Goal: Transaction & Acquisition: Book appointment/travel/reservation

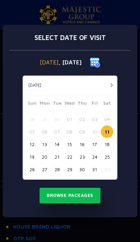
click at [84, 197] on button "Browse Packages" at bounding box center [70, 196] width 61 height 16
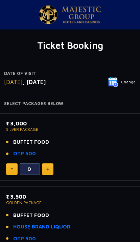
scroll to position [1, 0]
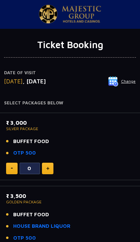
click at [48, 167] on img at bounding box center [47, 168] width 3 height 3
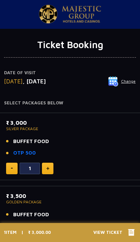
click at [46, 168] on img at bounding box center [47, 168] width 3 height 3
type input "2"
click at [114, 232] on span "View Ticket" at bounding box center [111, 232] width 34 height 7
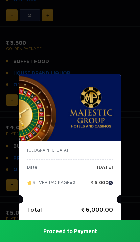
scroll to position [153, 0]
click at [111, 70] on div "India Date [DATE] SILVER PACKAGE x2 ₹ 6,000 Total ₹ 6,000.00 Proceed to Payment" at bounding box center [70, 121] width 140 height 242
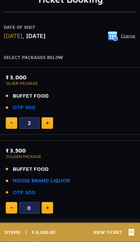
scroll to position [0, 0]
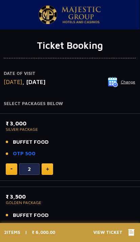
click at [130, 232] on icon at bounding box center [132, 232] width 7 height 7
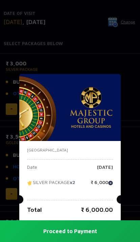
scroll to position [60, 0]
click at [126, 68] on div "India Date [DATE] SILVER PACKAGE x2 ₹ 6,000 Total ₹ 6,000.00 Proceed to Payment" at bounding box center [70, 121] width 140 height 242
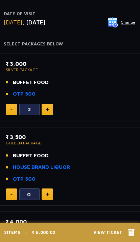
scroll to position [0, 0]
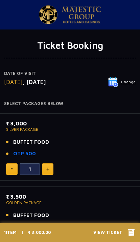
click at [49, 168] on img at bounding box center [47, 169] width 3 height 3
type input "2"
click at [115, 82] on img at bounding box center [114, 82] width 10 height 10
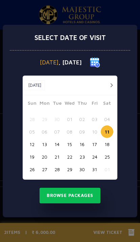
click at [120, 200] on div "Browse Packages" at bounding box center [70, 196] width 121 height 16
click at [117, 47] on div "Select date of visit" at bounding box center [70, 37] width 121 height 25
click at [100, 57] on img at bounding box center [95, 62] width 10 height 10
click at [100, 68] on img at bounding box center [95, 62] width 10 height 10
click at [106, 54] on div "Saturday , 11 Oct 2025 Oct, 2025 Oct, 2025 Sun Mon Tue Wed Thu Fri Sat 28 29 30…" at bounding box center [70, 134] width 121 height 167
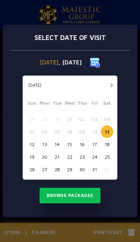
click at [86, 195] on button "Browse Packages" at bounding box center [70, 196] width 61 height 16
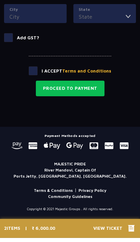
scroll to position [796, 0]
